Goal: Task Accomplishment & Management: Manage account settings

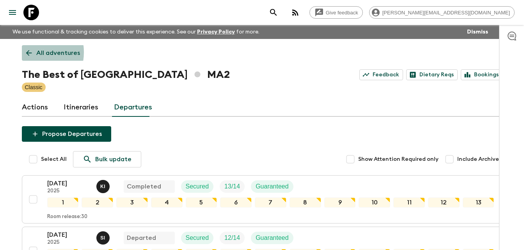
click at [29, 52] on icon at bounding box center [29, 53] width 9 height 9
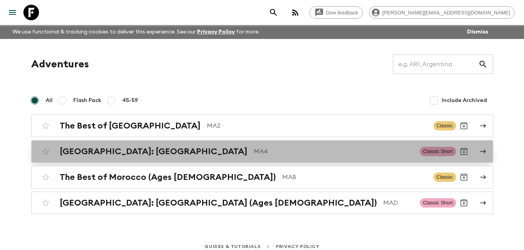
click at [109, 151] on h2 "[GEOGRAPHIC_DATA]: [GEOGRAPHIC_DATA]" at bounding box center [154, 152] width 188 height 10
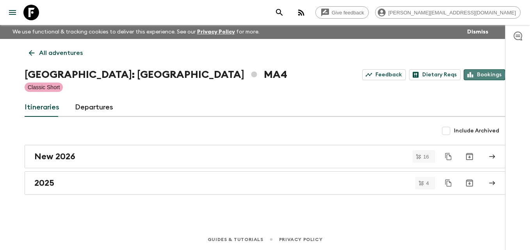
click at [484, 75] on link "Bookings" at bounding box center [484, 74] width 42 height 11
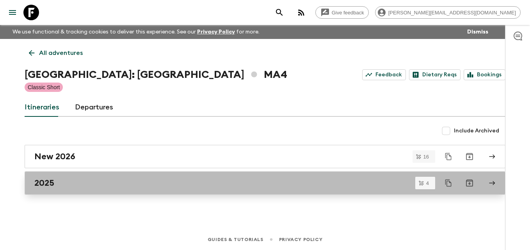
click at [51, 183] on h2 "2025" at bounding box center [44, 183] width 20 height 10
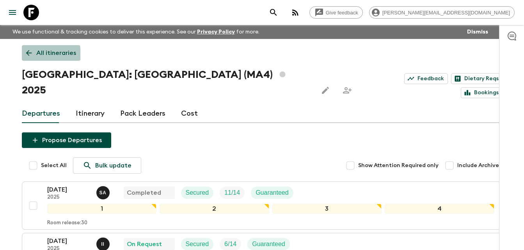
click at [26, 55] on icon at bounding box center [29, 53] width 9 height 9
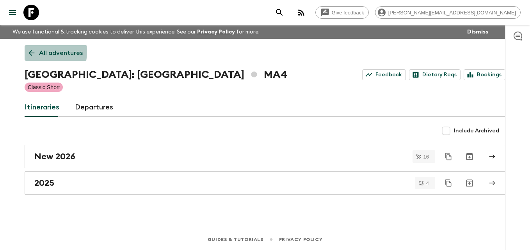
click at [28, 51] on icon at bounding box center [31, 53] width 9 height 9
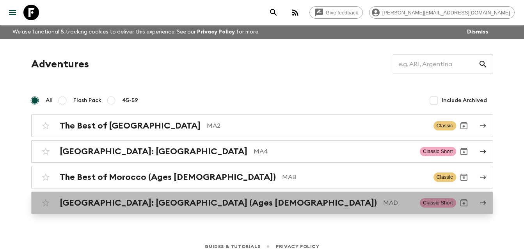
click at [158, 203] on h2 "[GEOGRAPHIC_DATA]: [GEOGRAPHIC_DATA] (Ages [DEMOGRAPHIC_DATA])" at bounding box center [218, 203] width 317 height 10
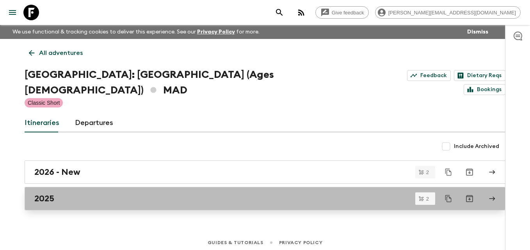
click at [59, 194] on div "2025" at bounding box center [257, 199] width 446 height 10
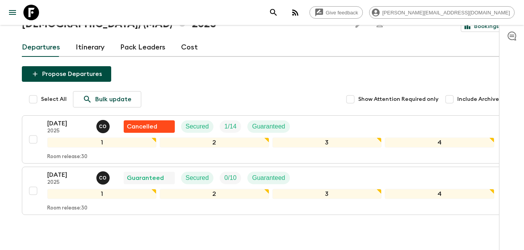
scroll to position [73, 0]
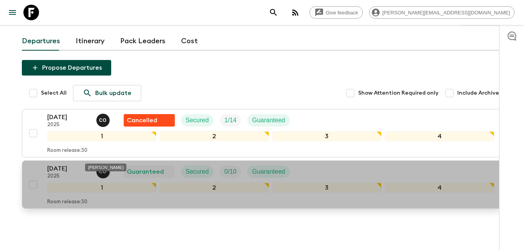
click at [102, 169] on p "C O" at bounding box center [102, 172] width 7 height 6
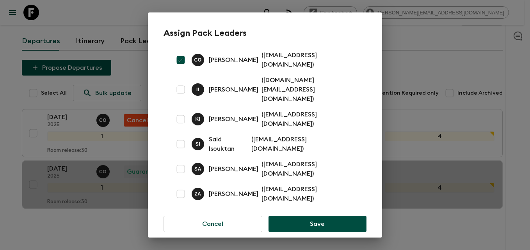
click at [256, 111] on div "K I [PERSON_NAME] ( [PERSON_NAME][EMAIL_ADDRESS][DOMAIN_NAME] )" at bounding box center [274, 119] width 165 height 19
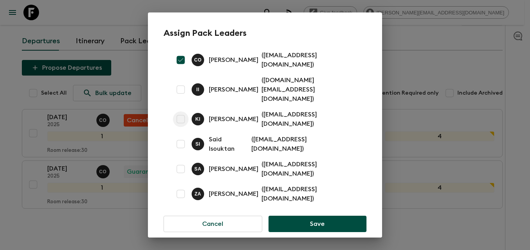
click at [182, 112] on input "checkbox" at bounding box center [181, 120] width 16 height 16
checkbox input "true"
click at [180, 65] on input "checkbox" at bounding box center [181, 60] width 16 height 16
checkbox input "false"
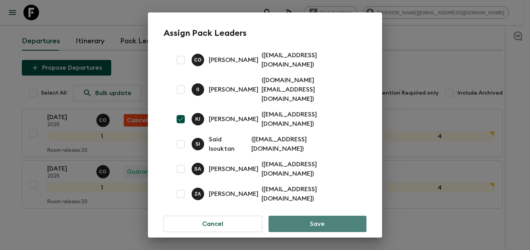
click at [326, 216] on button "Save" at bounding box center [317, 224] width 98 height 16
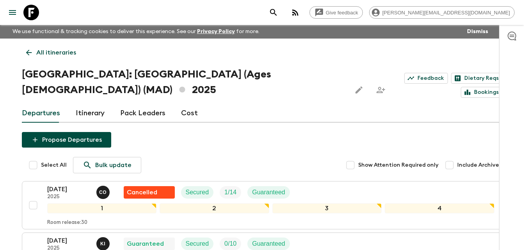
scroll to position [0, 0]
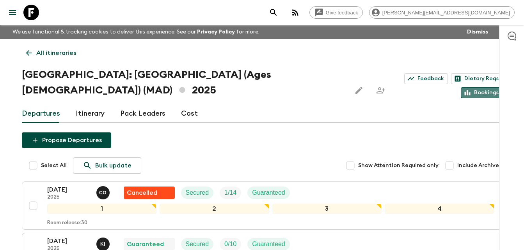
click at [482, 87] on link "Bookings" at bounding box center [482, 92] width 42 height 11
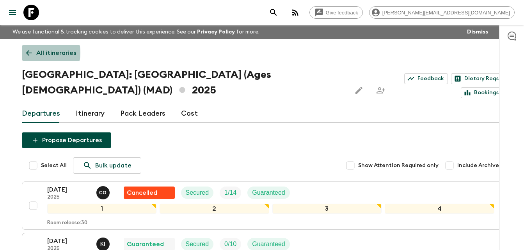
click at [27, 53] on icon at bounding box center [29, 53] width 9 height 9
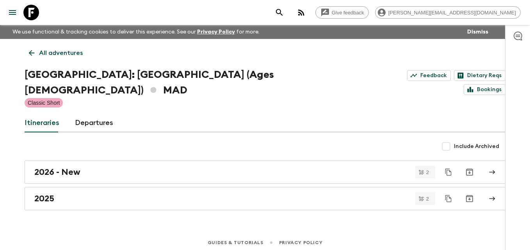
click at [27, 53] on icon at bounding box center [31, 53] width 9 height 9
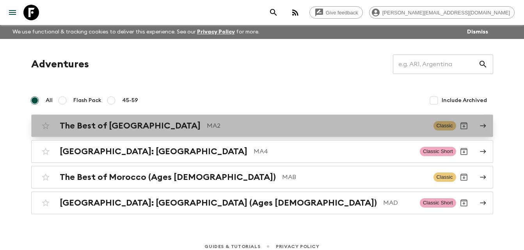
click at [110, 127] on h2 "The Best of [GEOGRAPHIC_DATA]" at bounding box center [130, 126] width 141 height 10
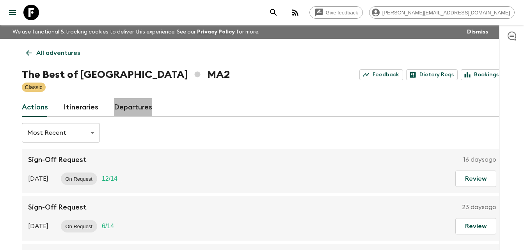
click at [137, 107] on link "Departures" at bounding box center [133, 107] width 38 height 19
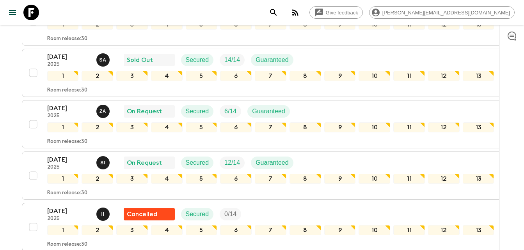
scroll to position [152, 0]
